Goal: Transaction & Acquisition: Purchase product/service

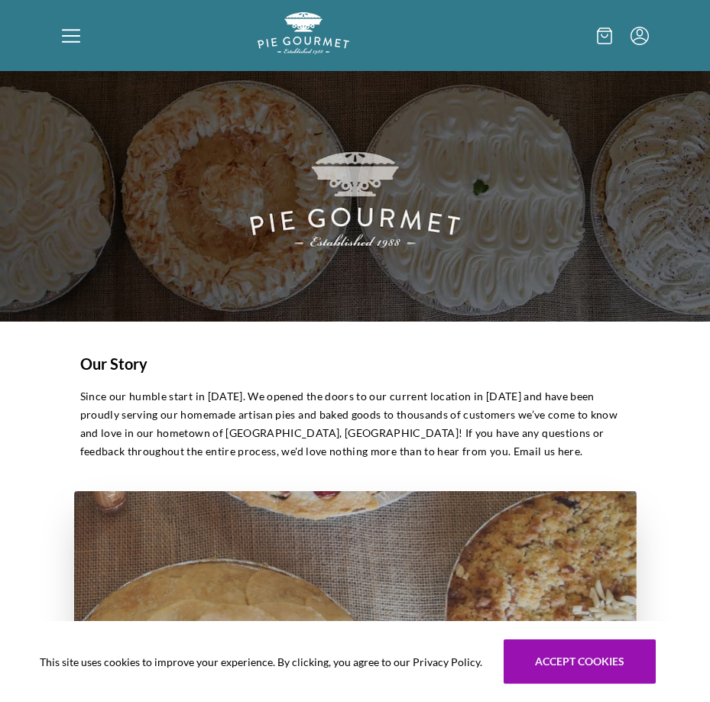
click at [76, 34] on icon at bounding box center [71, 36] width 18 height 18
click at [555, 665] on div "Home Shop" at bounding box center [355, 351] width 710 height 702
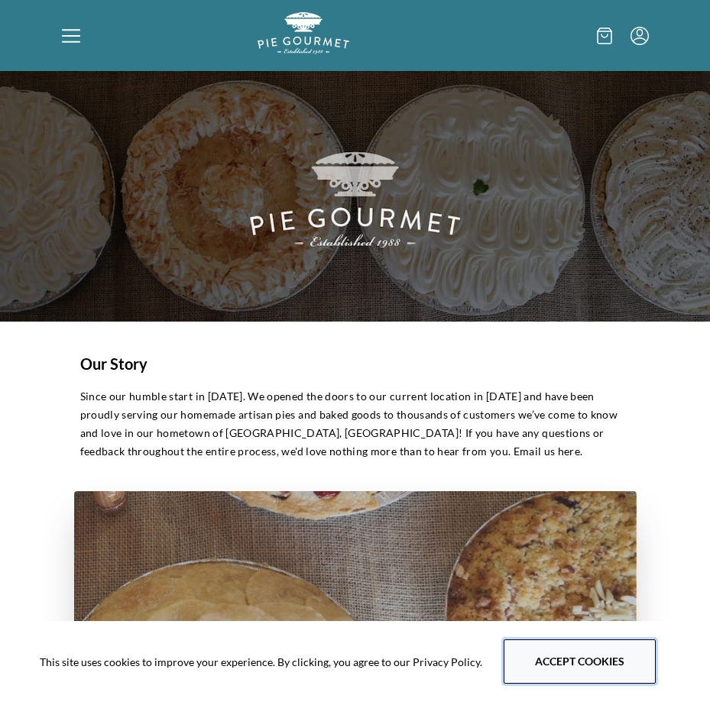
click at [549, 654] on button "Accept cookies" at bounding box center [579, 661] width 152 height 44
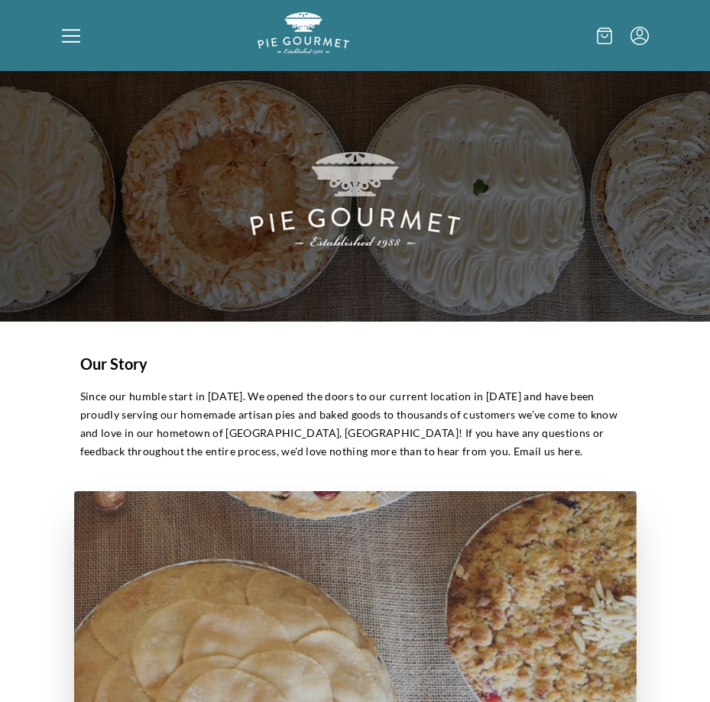
click at [63, 46] on div at bounding box center [160, 35] width 196 height 47
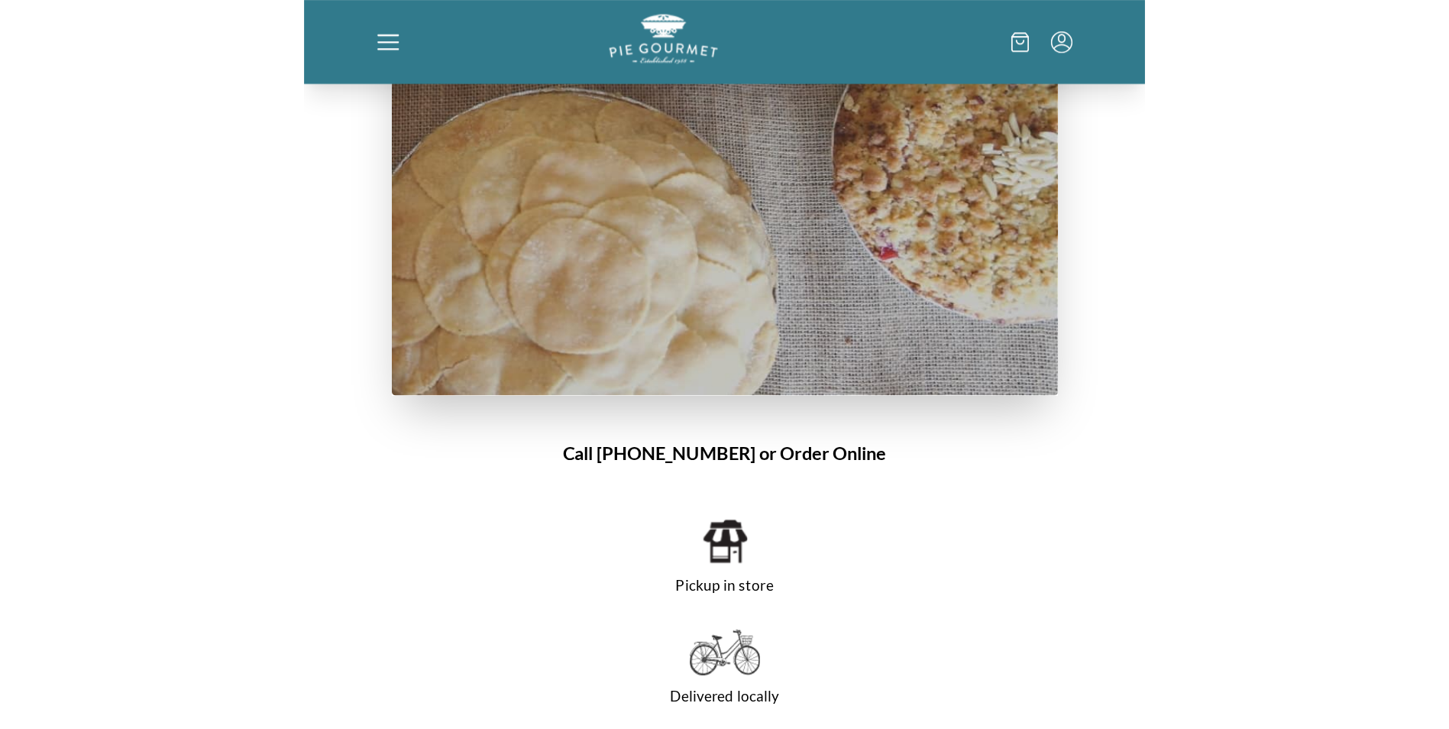
scroll to position [458, 0]
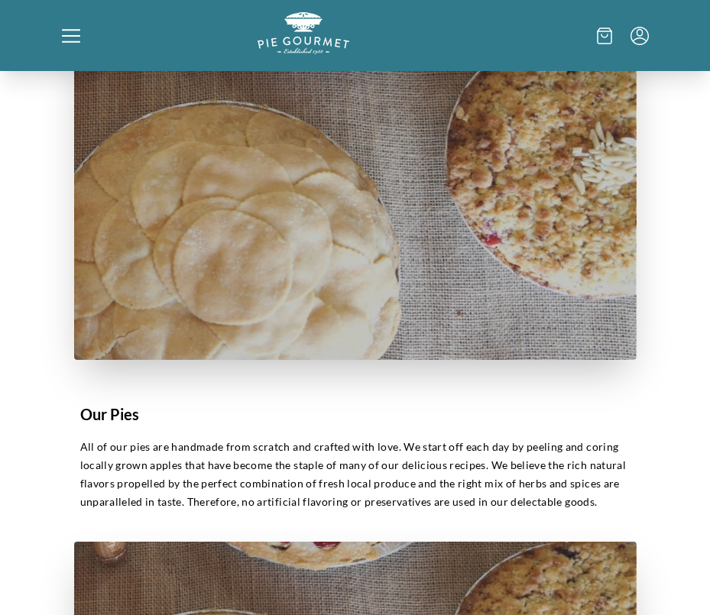
click at [74, 31] on div "Home Shop" at bounding box center [355, 307] width 710 height 615
click at [72, 28] on icon at bounding box center [71, 36] width 18 height 18
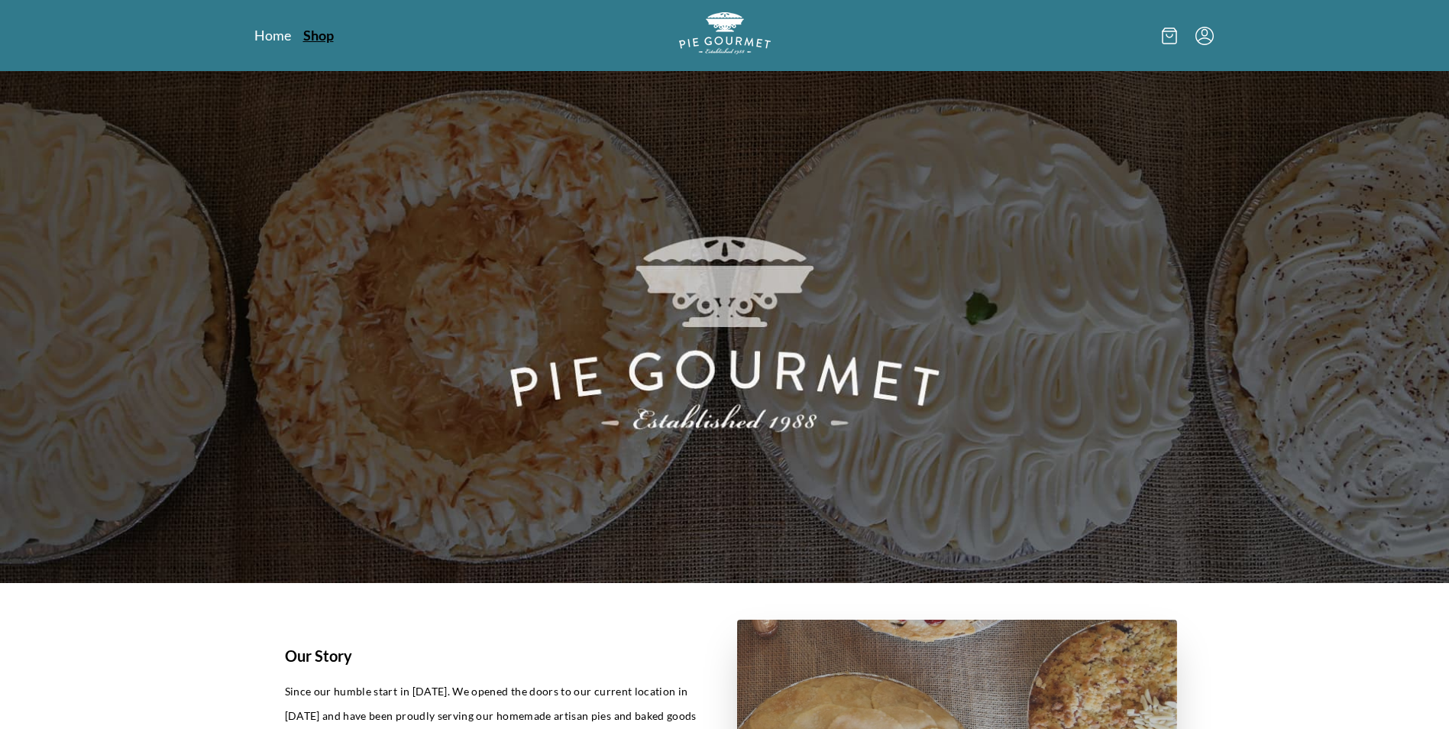
click at [320, 32] on link "Shop" at bounding box center [318, 35] width 31 height 18
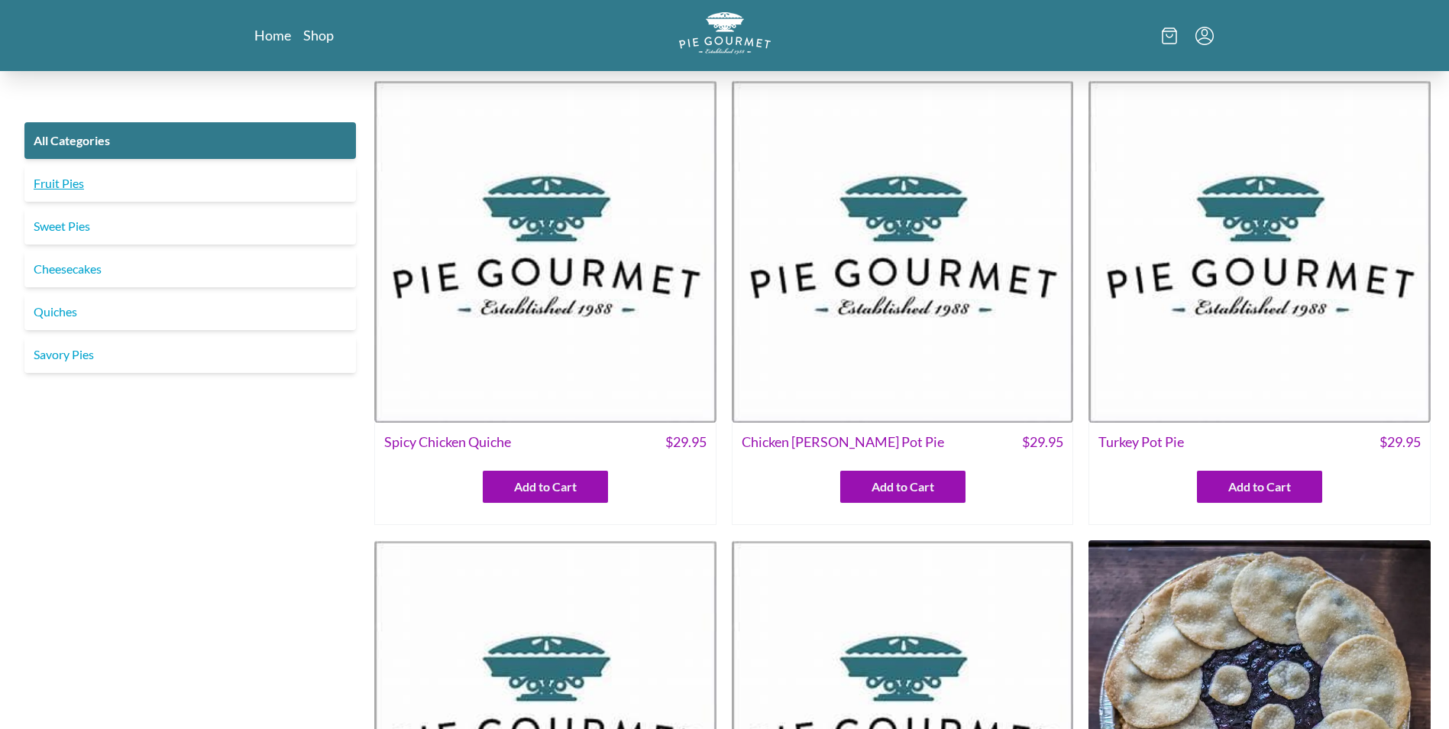
click at [52, 183] on link "Fruit Pies" at bounding box center [189, 183] width 331 height 37
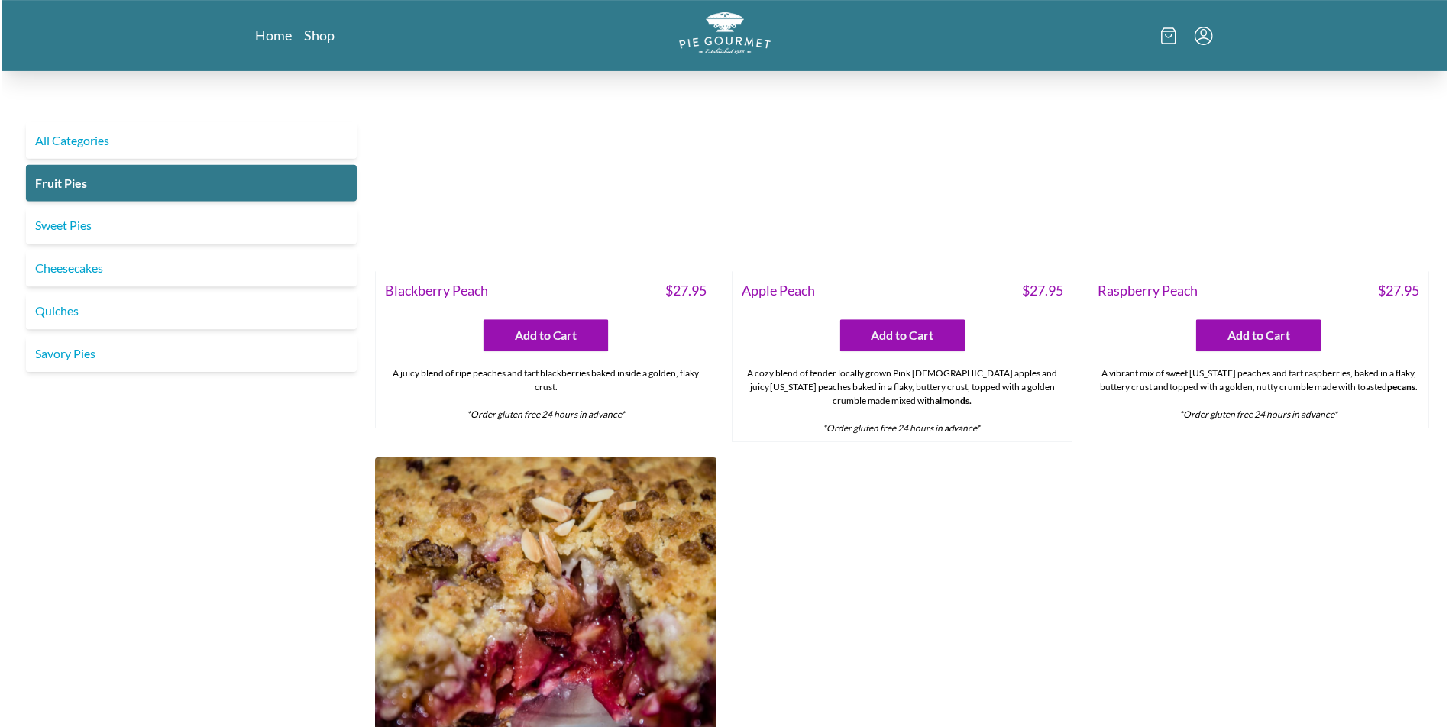
scroll to position [153, 0]
